Goal: Task Accomplishment & Management: Use online tool/utility

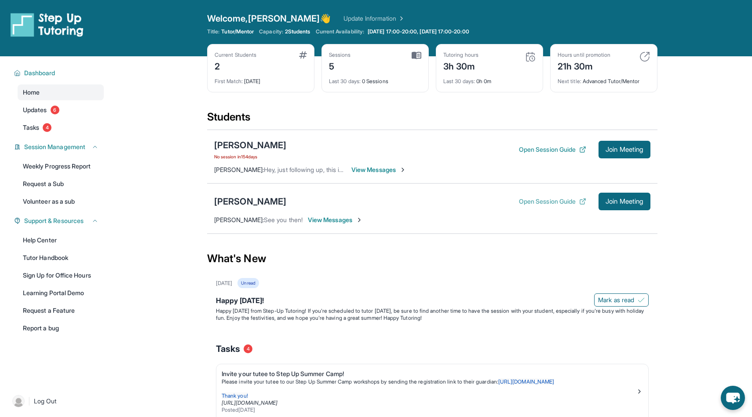
click at [551, 203] on button "Open Session Guide" at bounding box center [552, 201] width 67 height 9
click at [239, 201] on div "[PERSON_NAME]" at bounding box center [250, 201] width 72 height 12
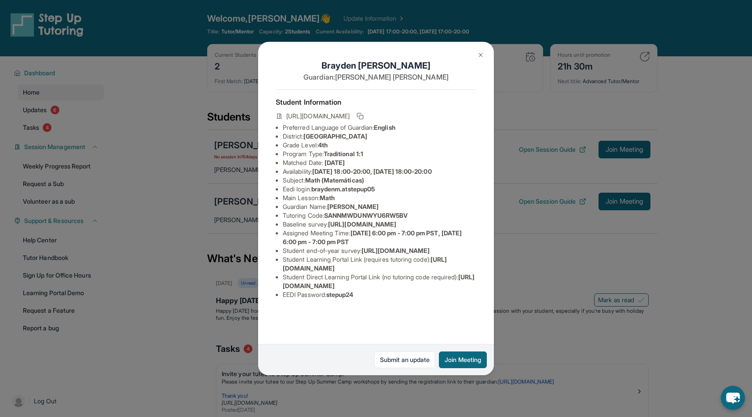
scroll to position [27, 0]
click at [390, 289] on span "[URL][DOMAIN_NAME]" at bounding box center [379, 281] width 192 height 16
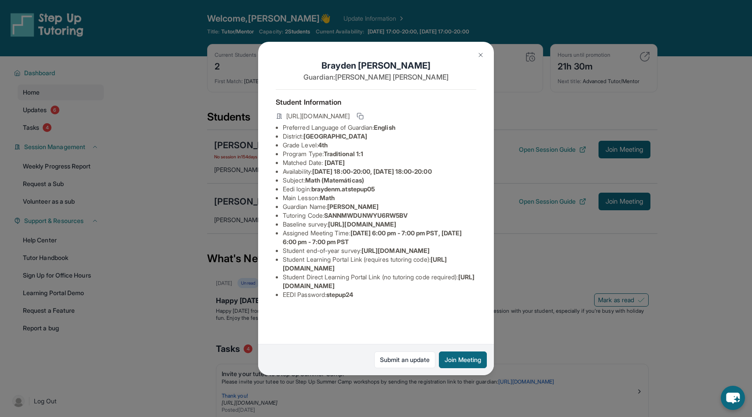
drag, startPoint x: 281, startPoint y: 320, endPoint x: 466, endPoint y: 321, distance: 184.7
click at [466, 299] on ul "Preferred Language of Guardian: English District: [GEOGRAPHIC_DATA] Unified Sch…" at bounding box center [376, 211] width 201 height 176
copy span "[URL][DOMAIN_NAME]"
click at [684, 226] on div "[PERSON_NAME] Guardian: [PERSON_NAME] Student Information [URL][DOMAIN_NAME] Pr…" at bounding box center [376, 208] width 752 height 417
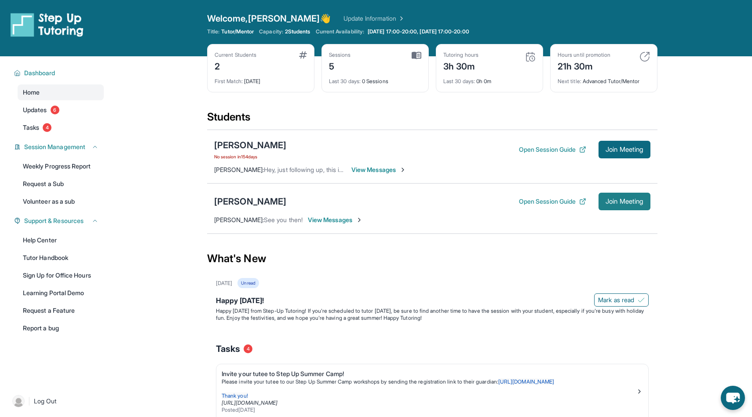
click at [620, 205] on button "Join Meeting" at bounding box center [624, 202] width 52 height 18
click at [337, 224] on span "View Messages" at bounding box center [335, 219] width 55 height 9
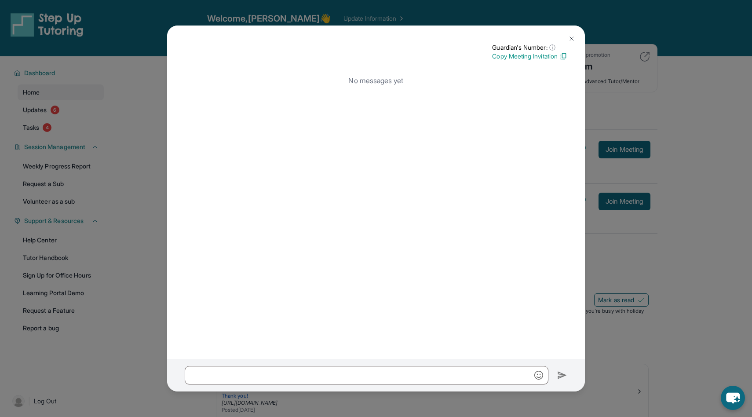
click at [572, 36] on img at bounding box center [571, 38] width 7 height 7
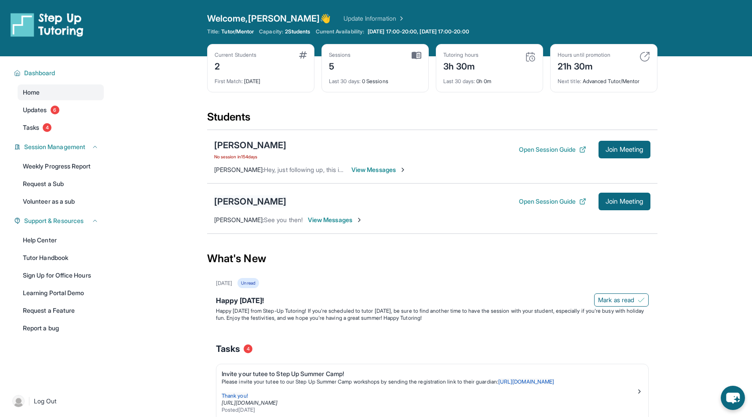
click at [230, 199] on div "[PERSON_NAME]" at bounding box center [250, 201] width 72 height 12
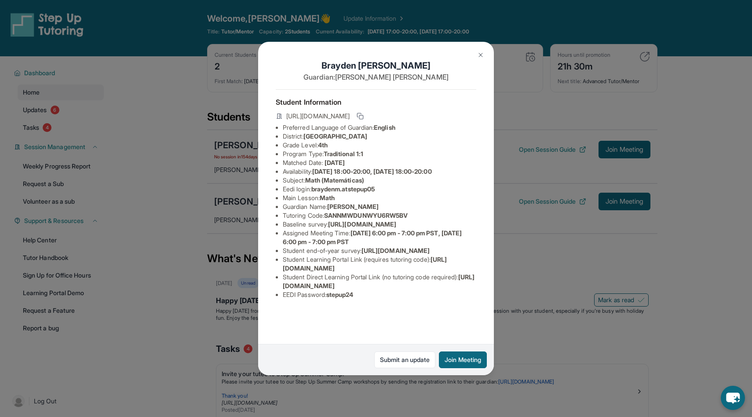
scroll to position [27, 0]
